Goal: Find specific page/section: Find specific page/section

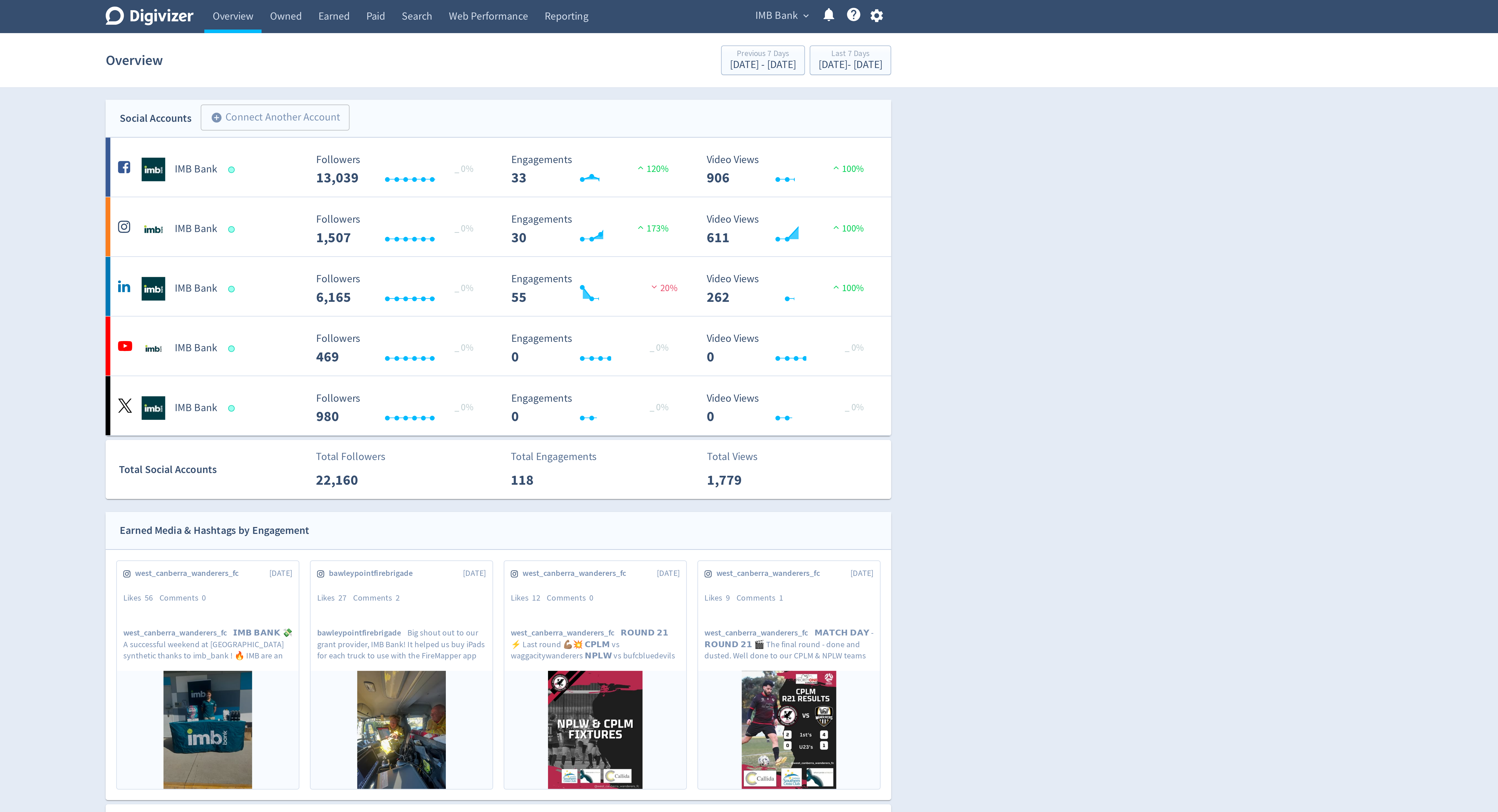
click at [866, 10] on div "IMB Bank expand_more Help Center - Searchable support on using Digivizer" at bounding box center [886, 7] width 64 height 15
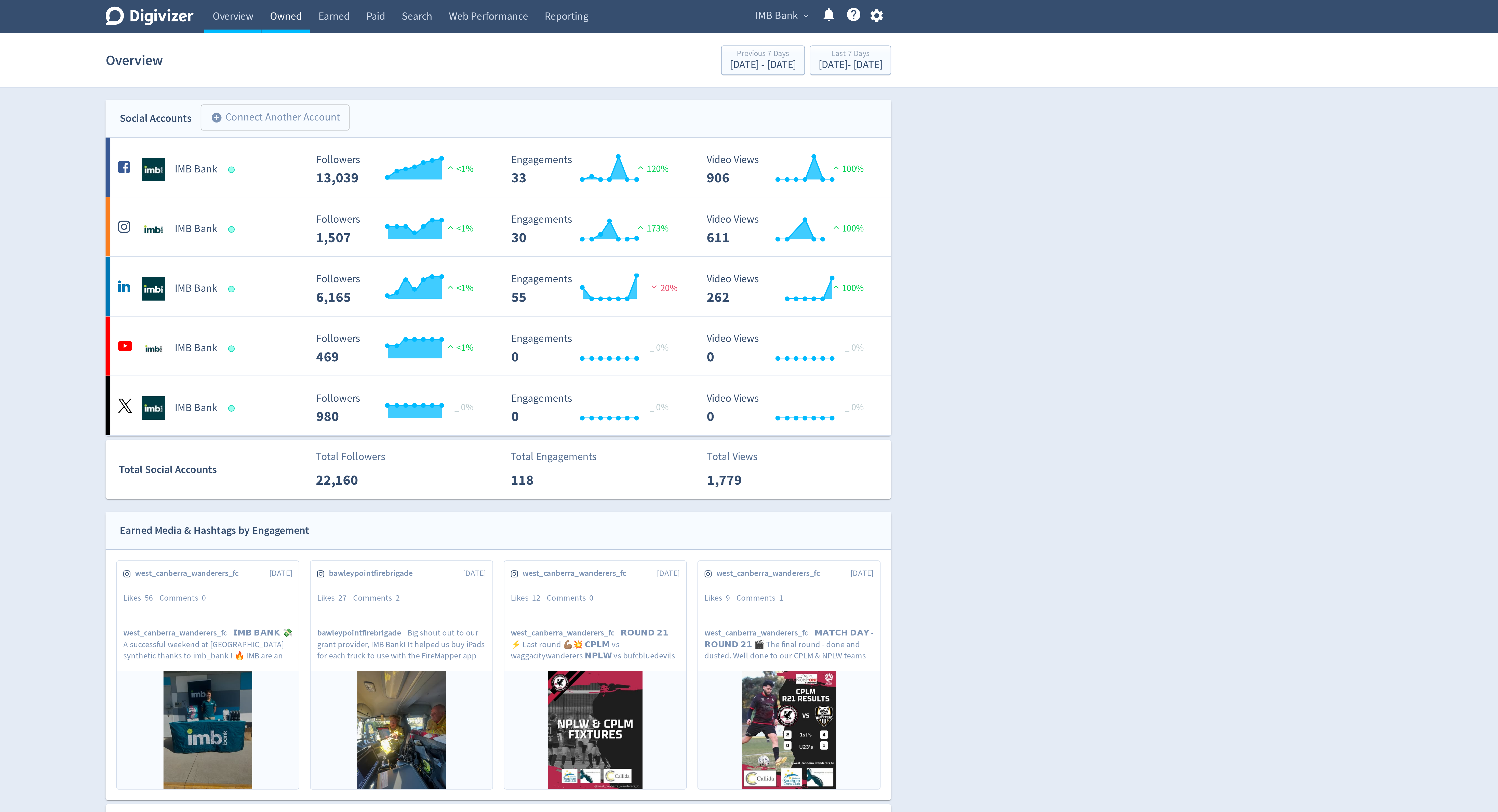
click at [653, 5] on link "Owned" at bounding box center [657, 7] width 21 height 15
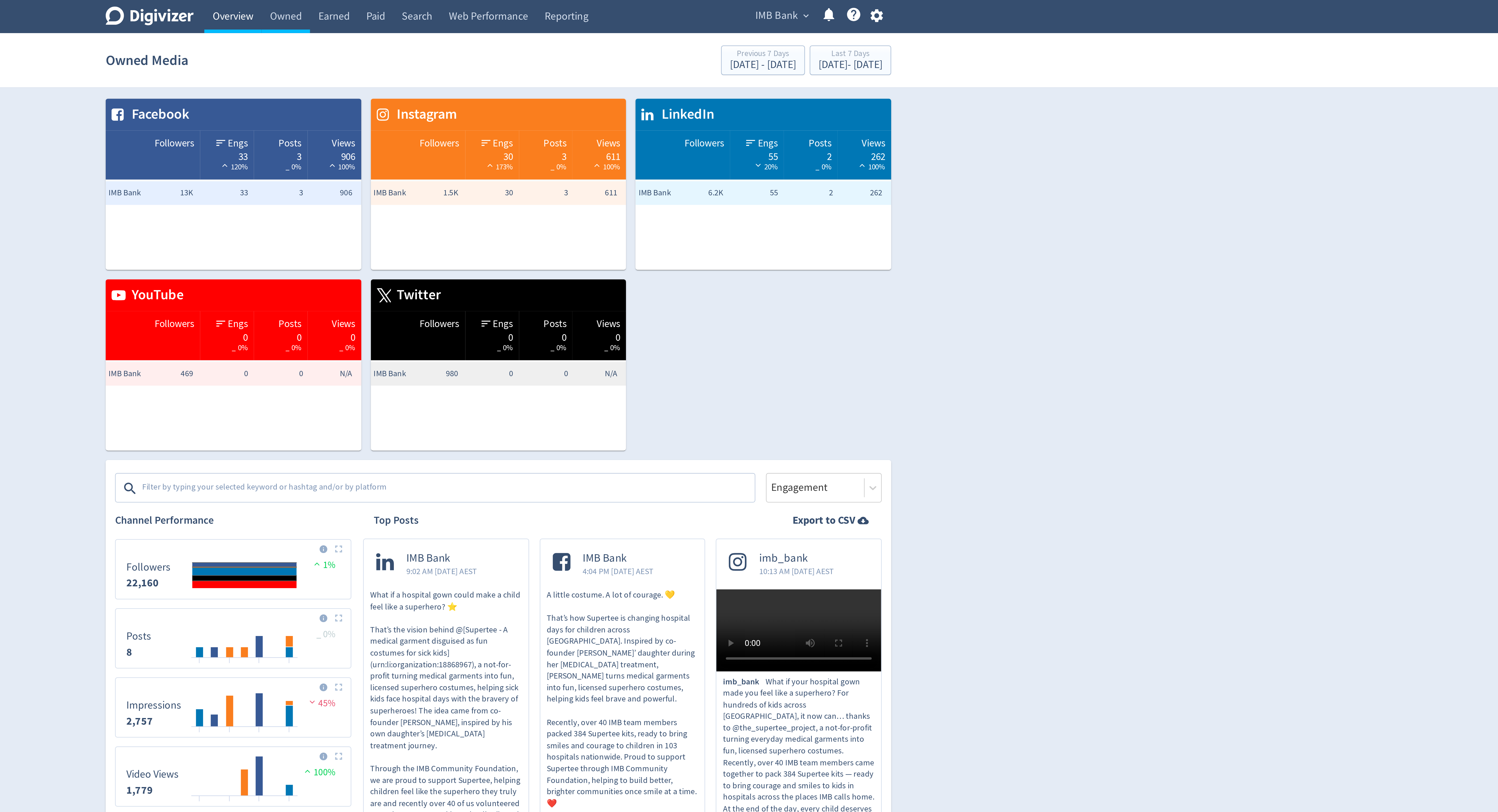
click at [636, 9] on link "Overview" at bounding box center [634, 7] width 24 height 15
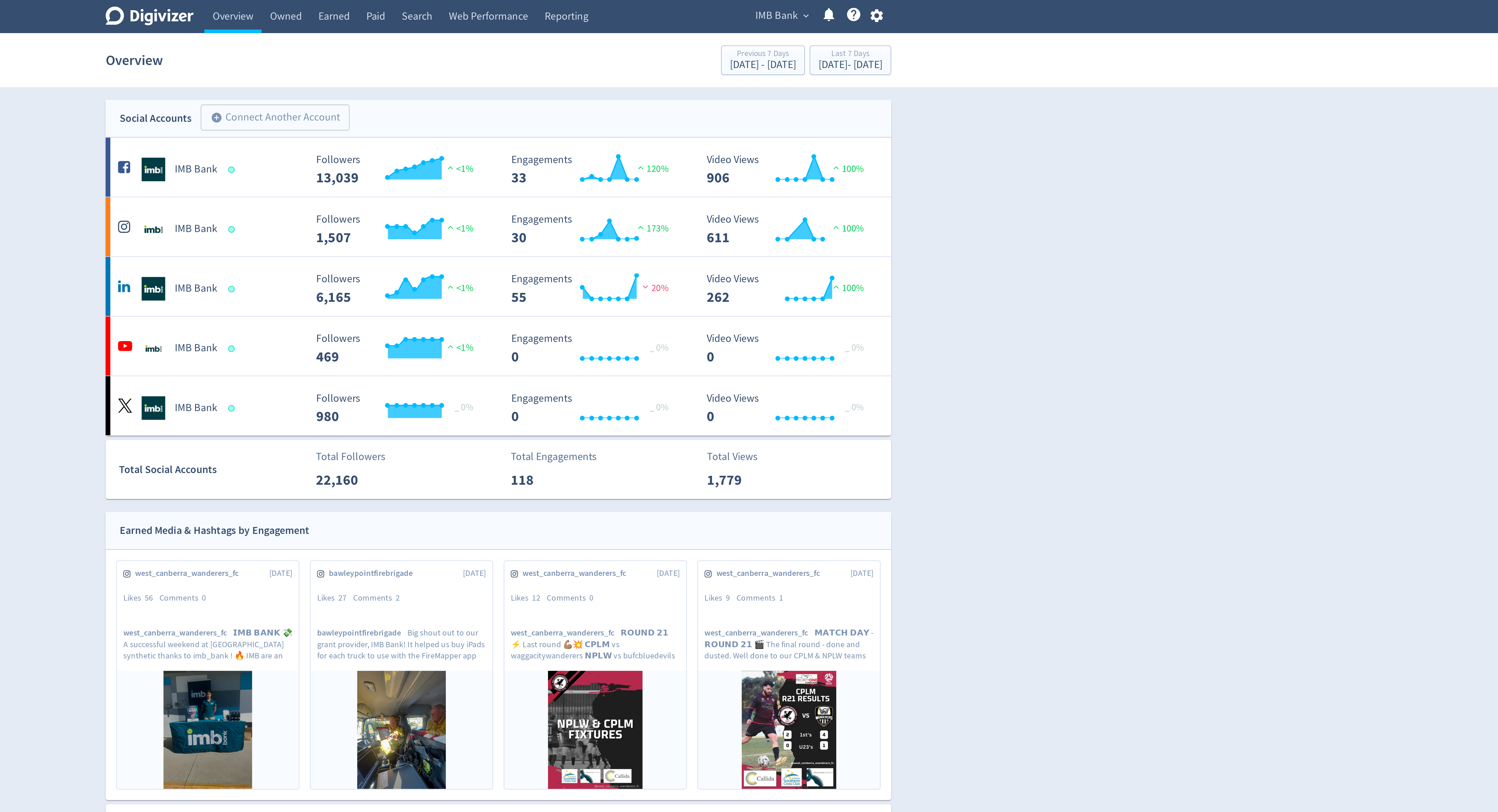
click at [871, 7] on span "IMB Bank" at bounding box center [869, 7] width 19 height 8
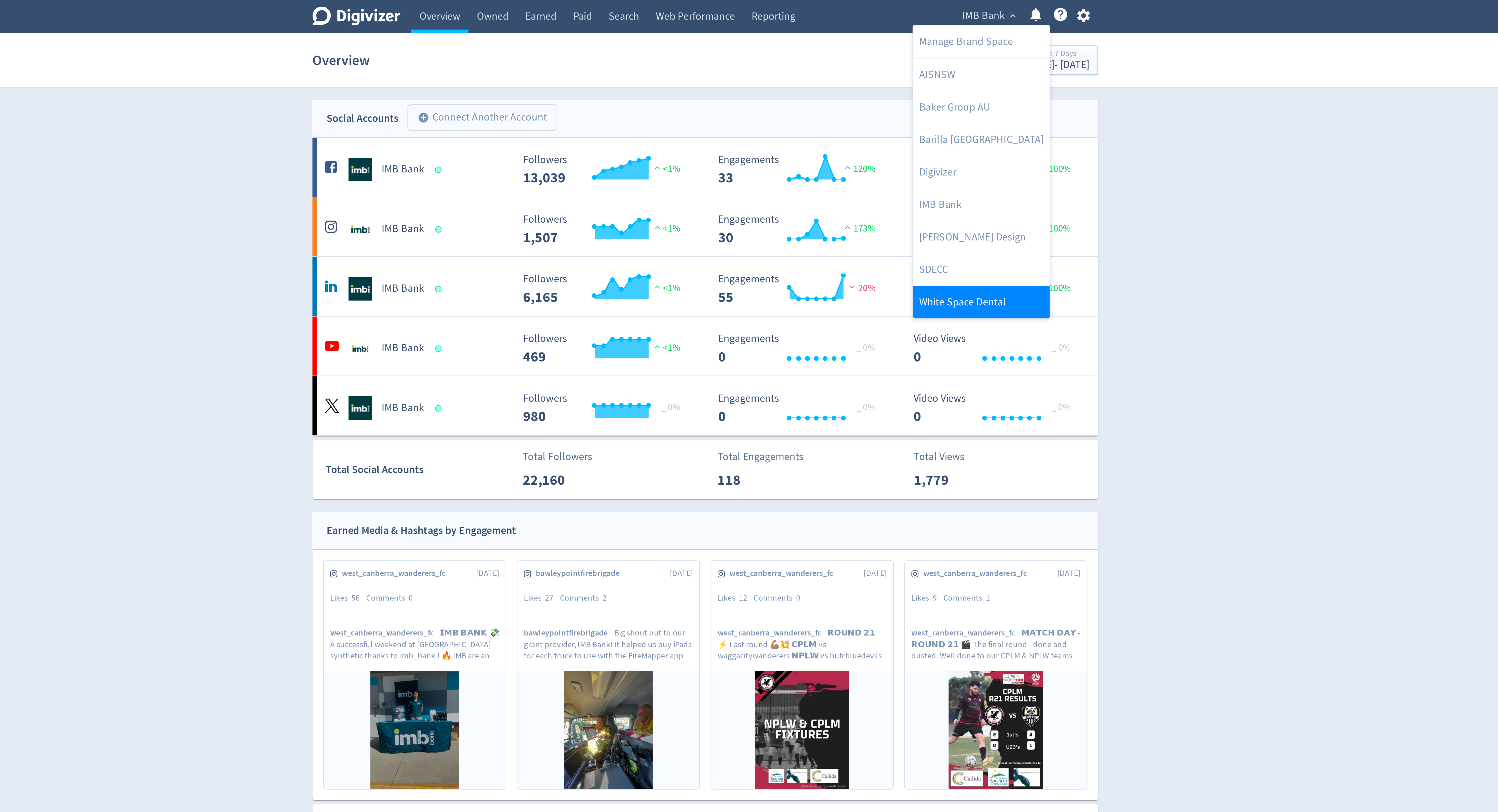
click at [851, 127] on link "White Space Dental" at bounding box center [868, 130] width 59 height 14
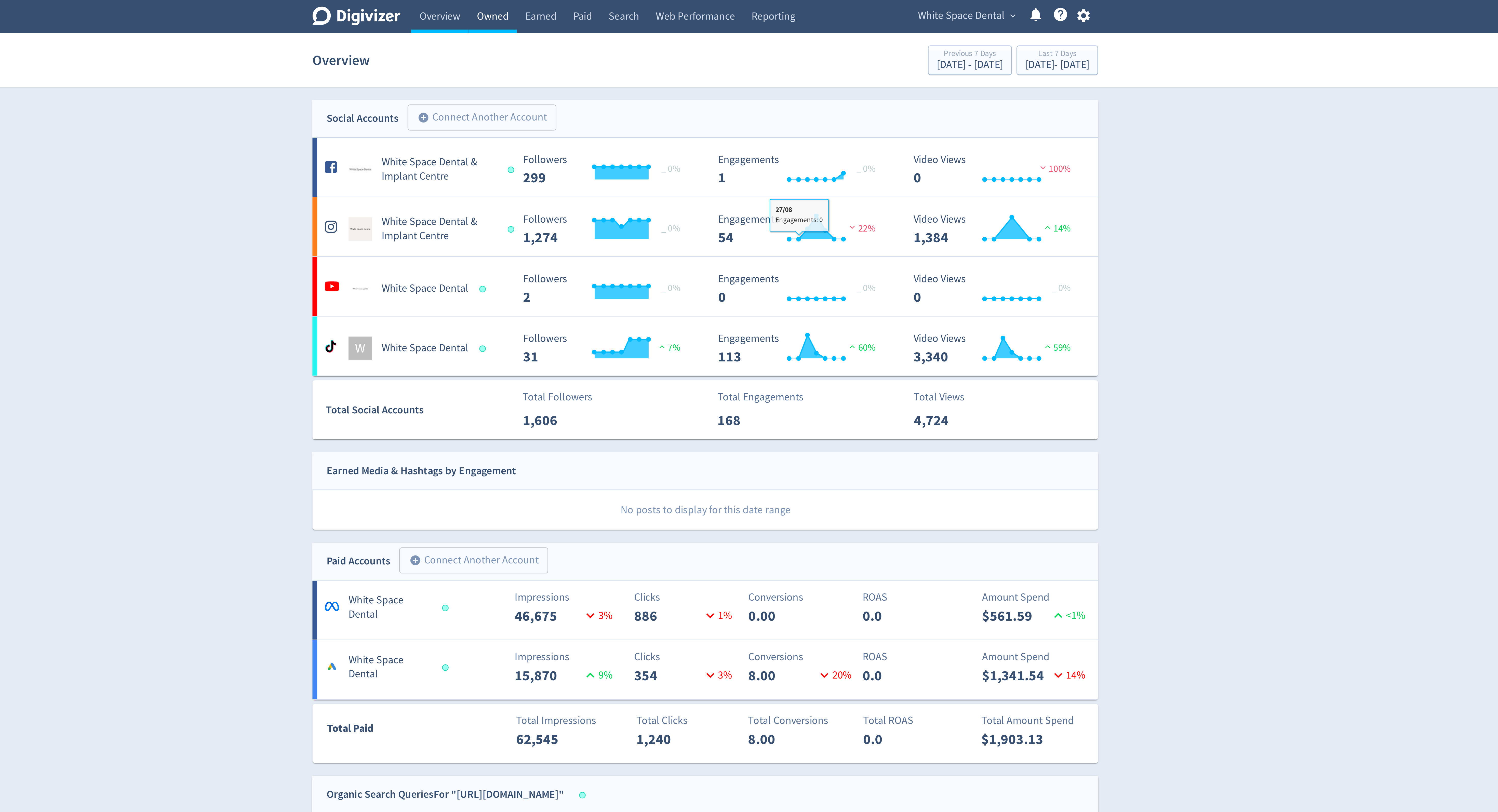
click at [658, 9] on link "Owned" at bounding box center [657, 7] width 21 height 15
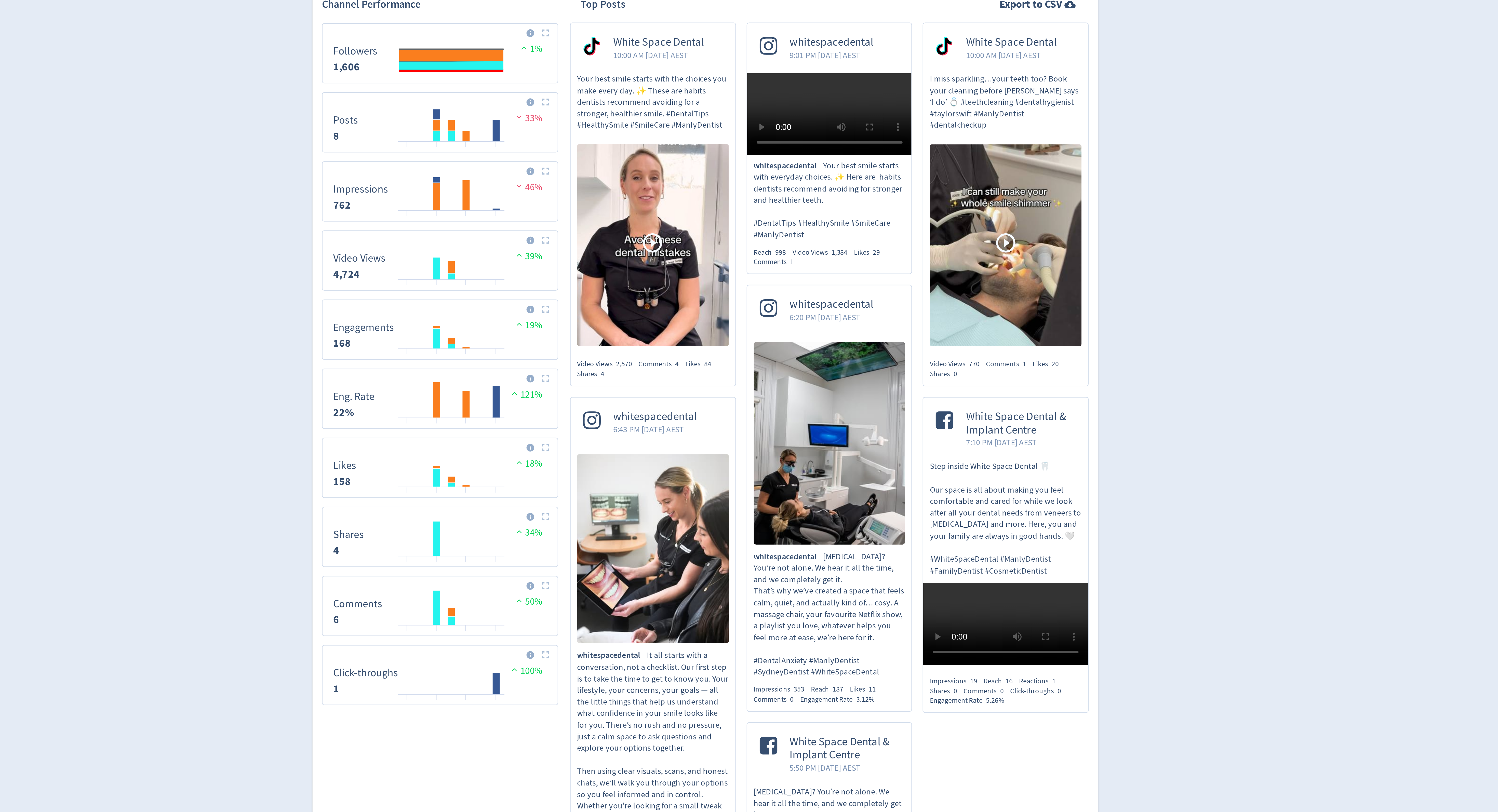
click at [676, 306] on span "46%" at bounding box center [672, 303] width 12 height 5
click at [671, 306] on span "46%" at bounding box center [672, 303] width 12 height 5
